Goal: Communication & Community: Answer question/provide support

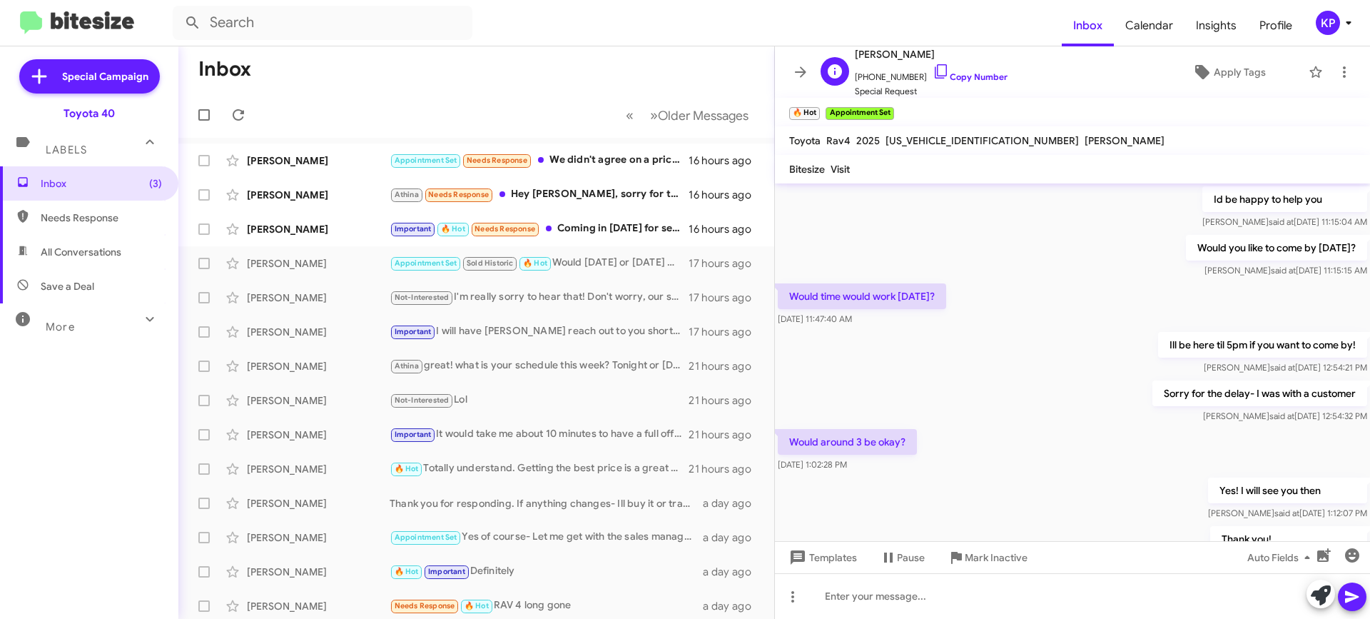
scroll to position [1462, 0]
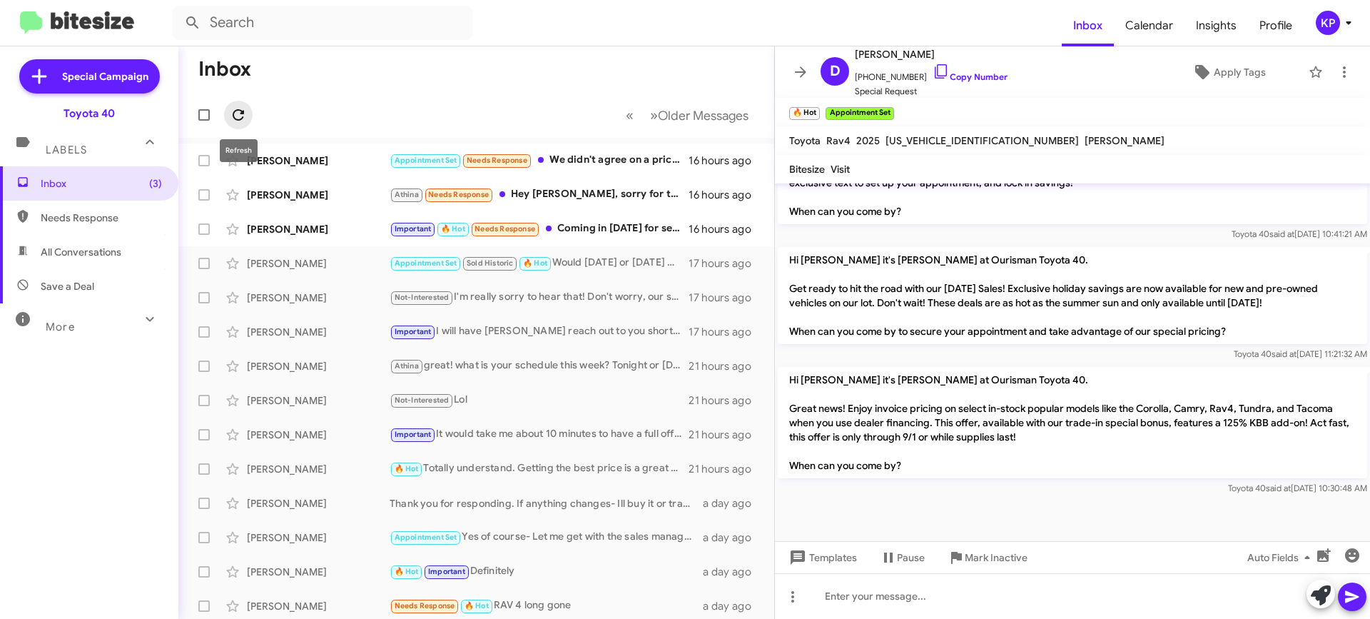
click at [238, 116] on icon at bounding box center [238, 114] width 17 height 17
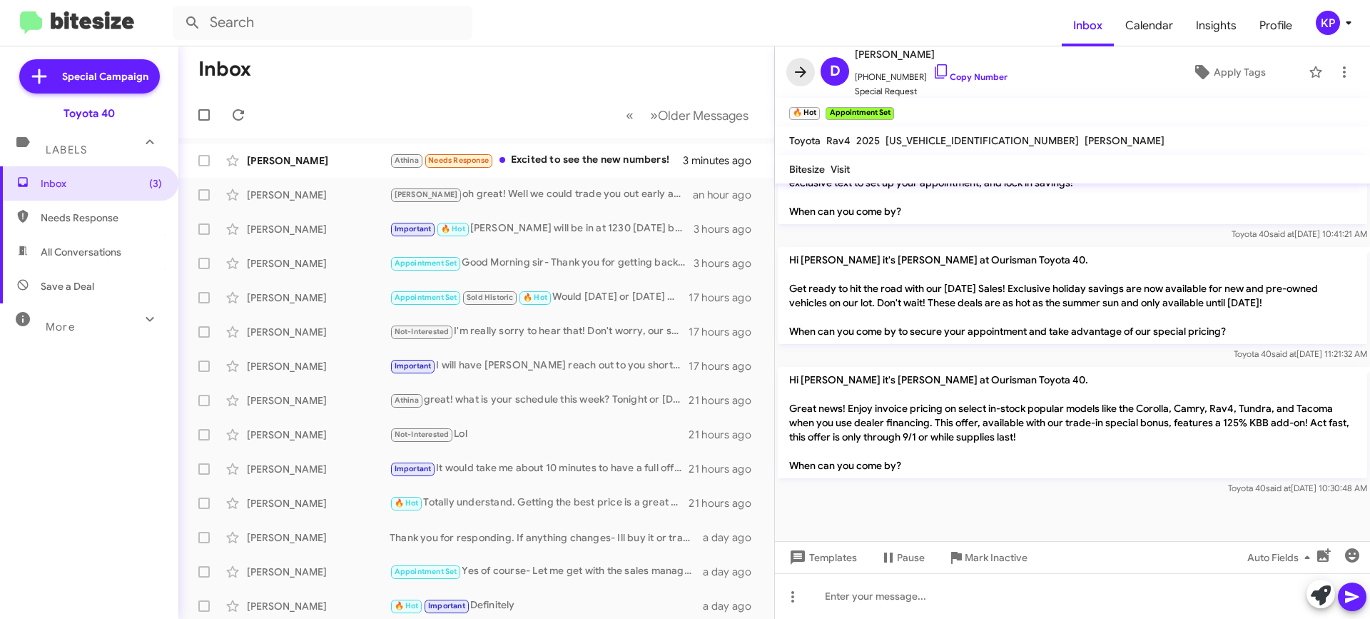
click at [796, 73] on icon at bounding box center [800, 71] width 11 height 11
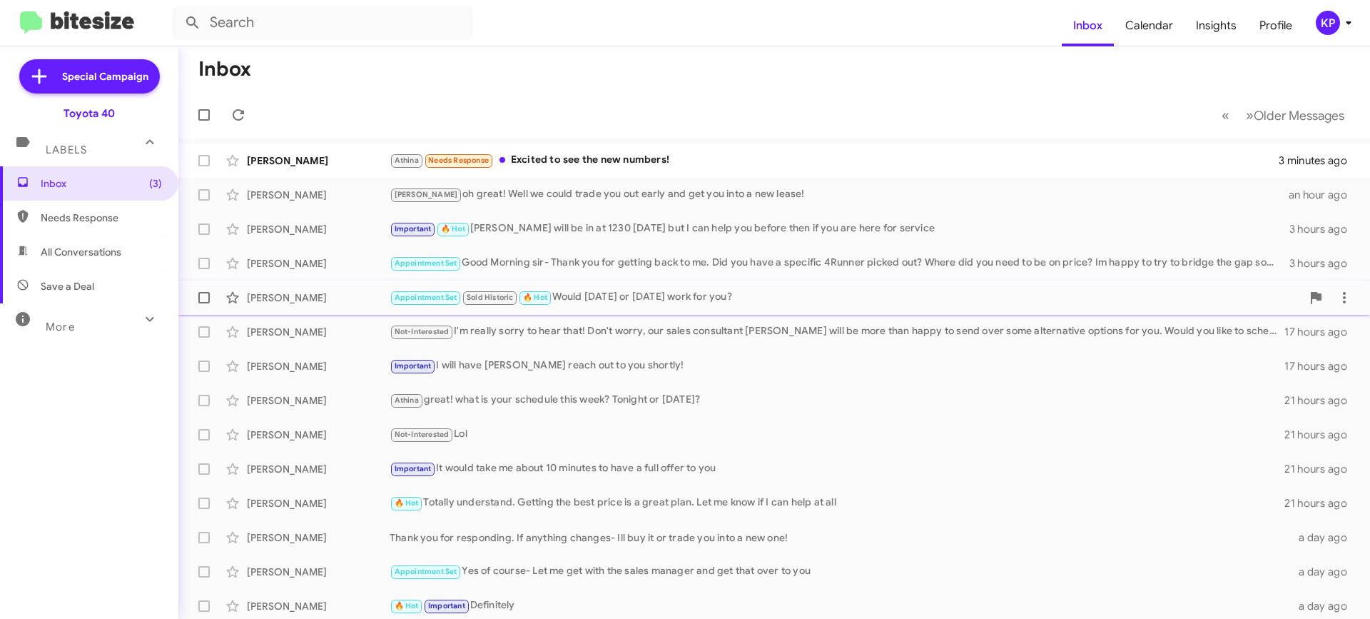
click at [350, 300] on div "[PERSON_NAME]" at bounding box center [318, 298] width 143 height 14
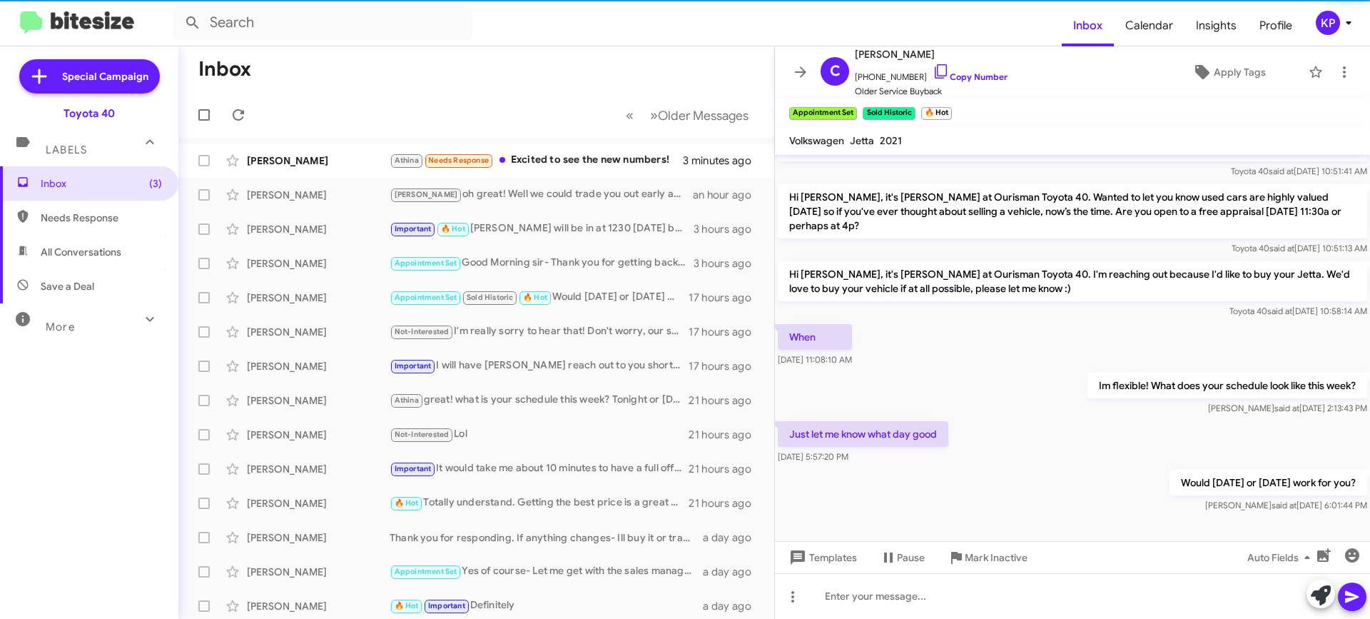
scroll to position [162, 0]
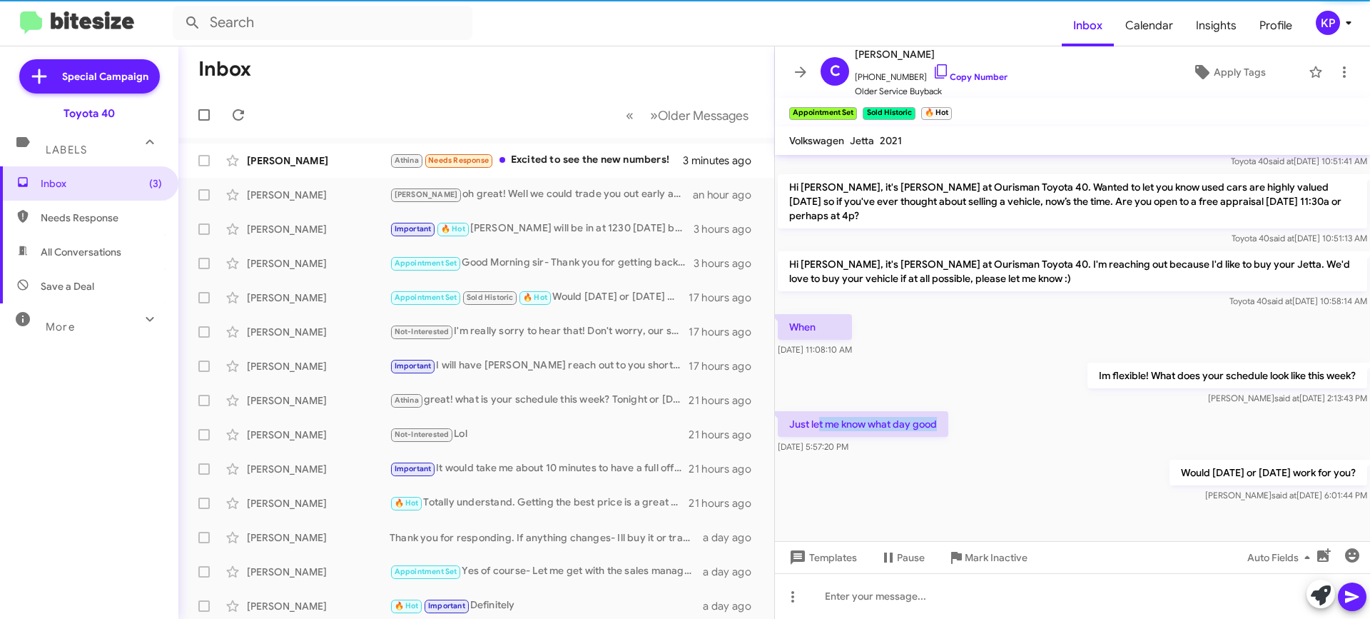
drag, startPoint x: 834, startPoint y: 422, endPoint x: 1045, endPoint y: 417, distance: 210.6
click at [996, 423] on div "Just let me know what day good [DATE] 5:57:20 PM" at bounding box center [1072, 432] width 595 height 49
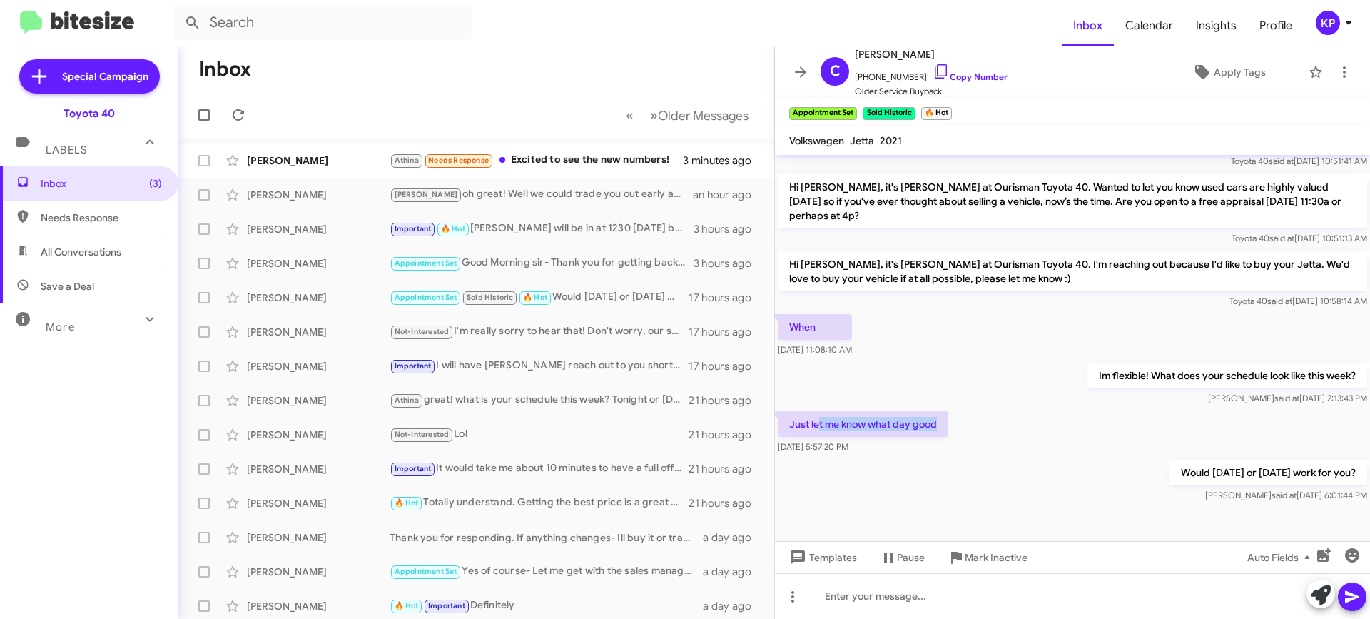
click at [1045, 417] on div "Just let me know what day good [DATE] 5:57:20 PM" at bounding box center [1072, 432] width 595 height 49
click at [803, 70] on icon at bounding box center [800, 71] width 11 height 11
